Goal: Task Accomplishment & Management: Use online tool/utility

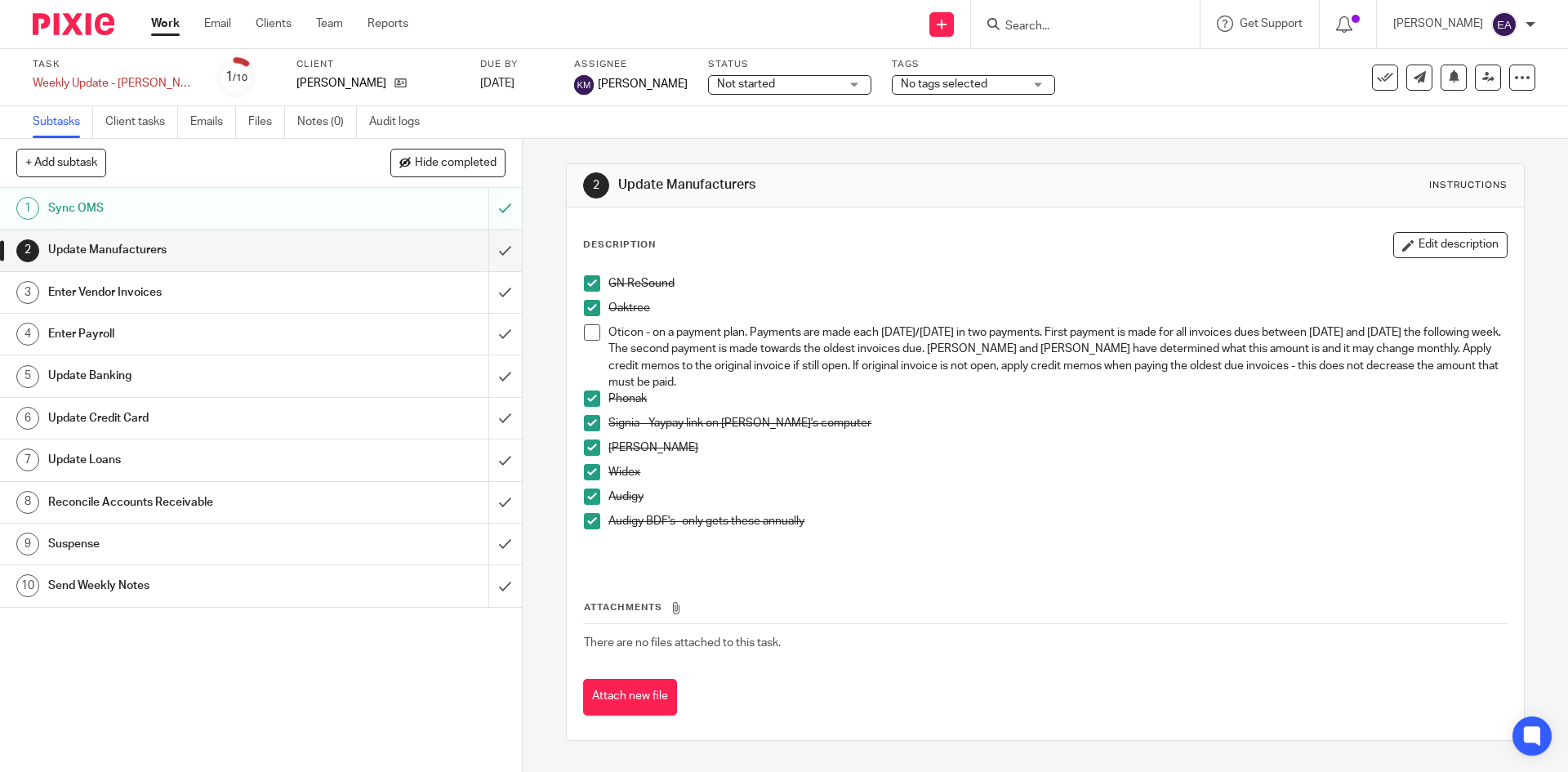
click at [587, 333] on span at bounding box center [592, 332] width 17 height 17
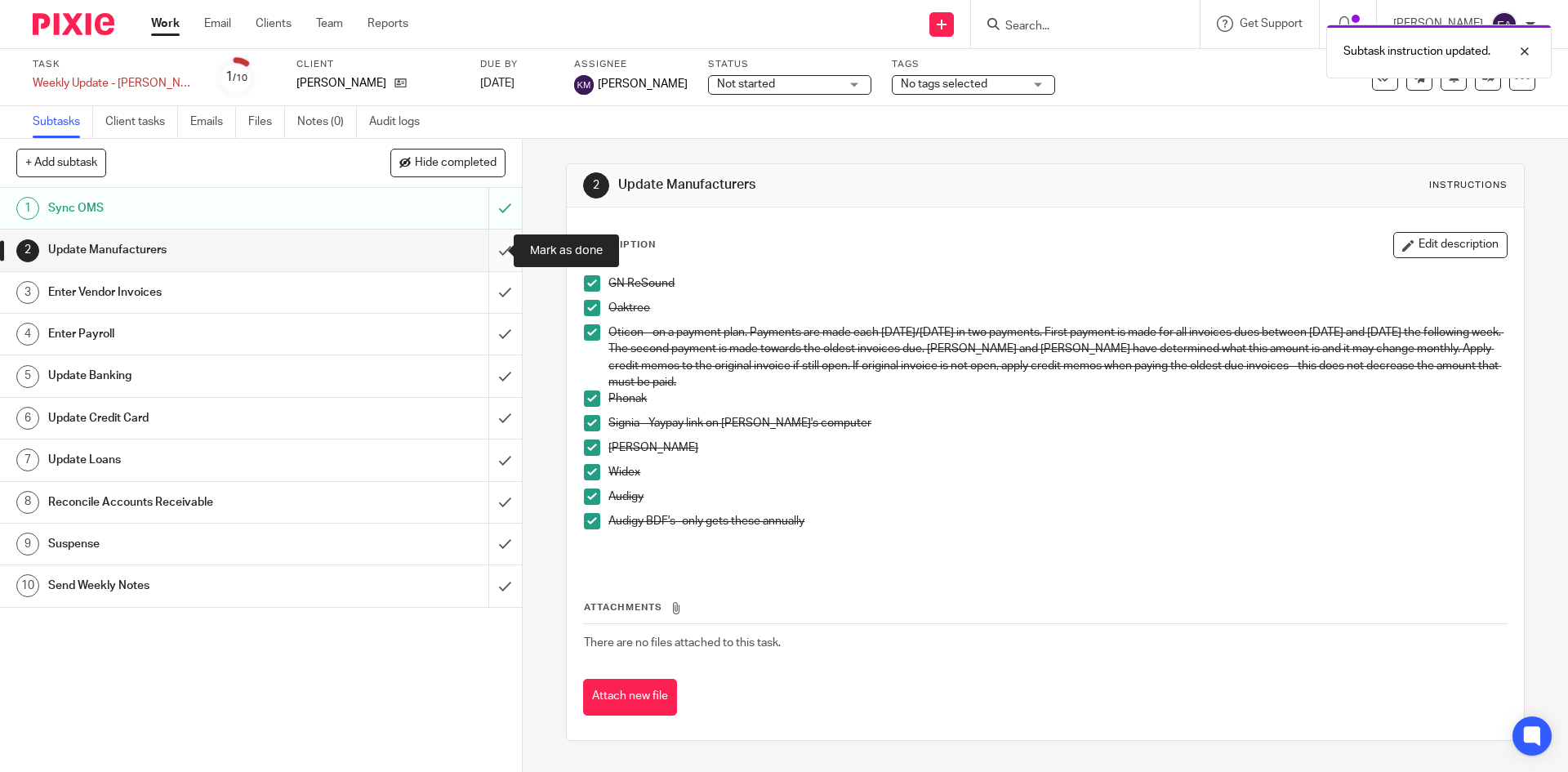
click at [486, 257] on input "submit" at bounding box center [260, 250] width 522 height 41
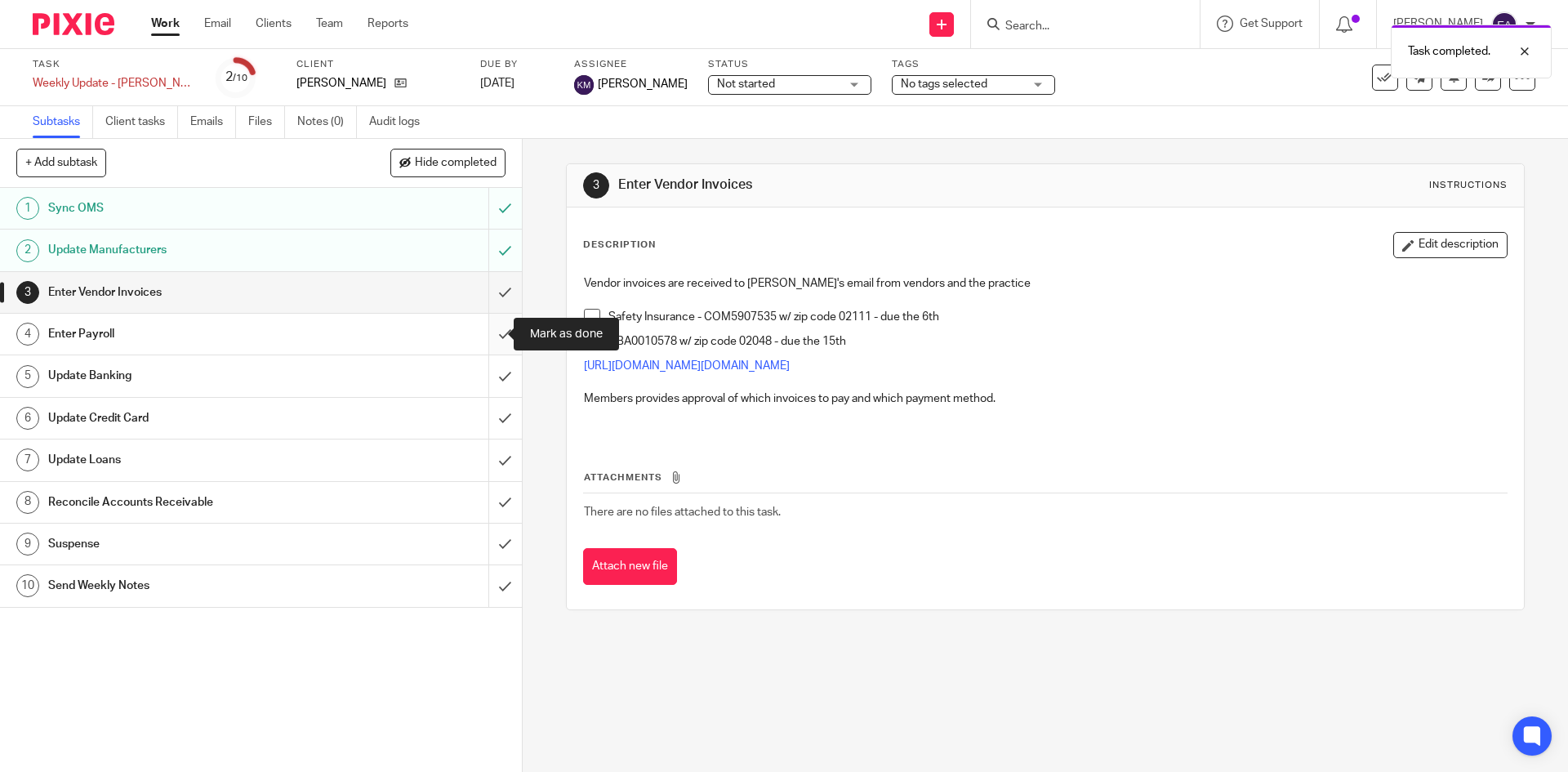
click at [486, 329] on input "submit" at bounding box center [260, 334] width 522 height 41
